Goal: Transaction & Acquisition: Purchase product/service

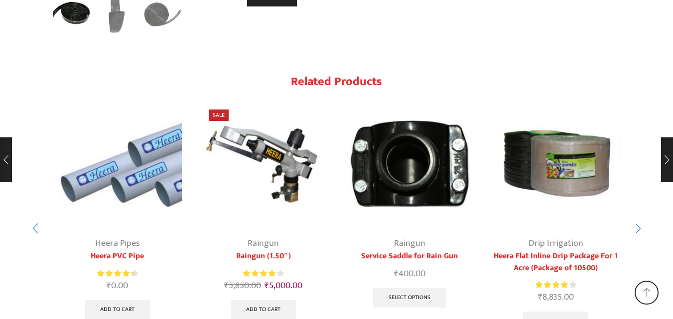
scroll to position [2311, 0]
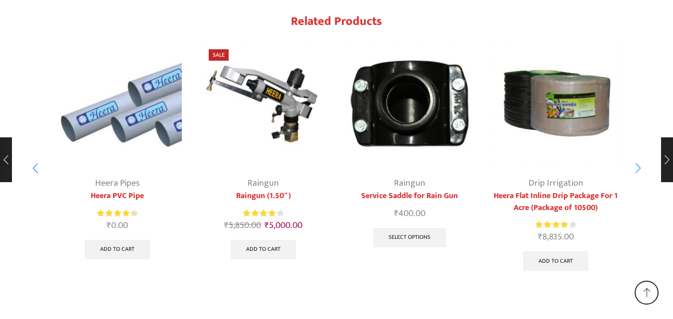
click at [398, 115] on img "3 / 10" at bounding box center [409, 103] width 129 height 129
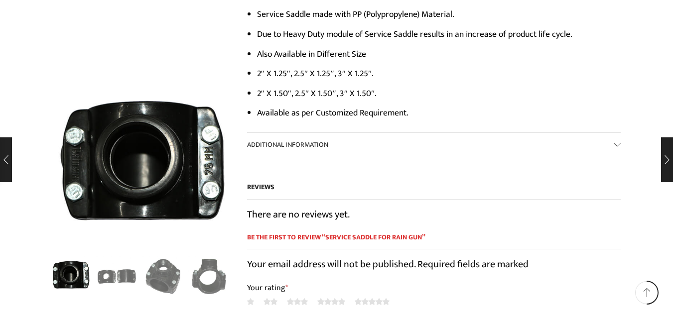
scroll to position [598, 0]
click at [215, 164] on div "Next slide" at bounding box center [219, 163] width 25 height 25
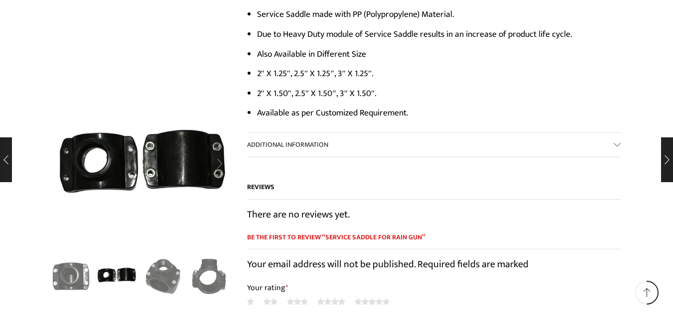
click at [222, 164] on div "Next slide" at bounding box center [219, 163] width 25 height 25
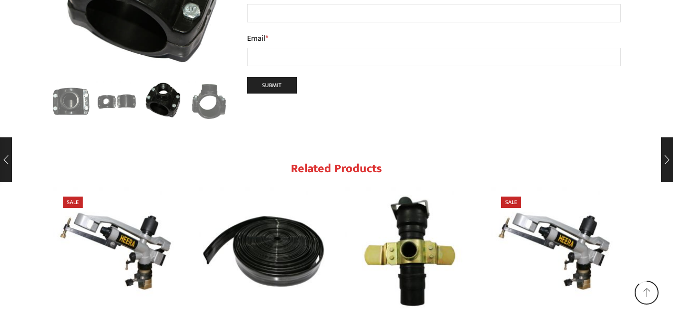
scroll to position [1207, 0]
